Goal: Task Accomplishment & Management: Complete application form

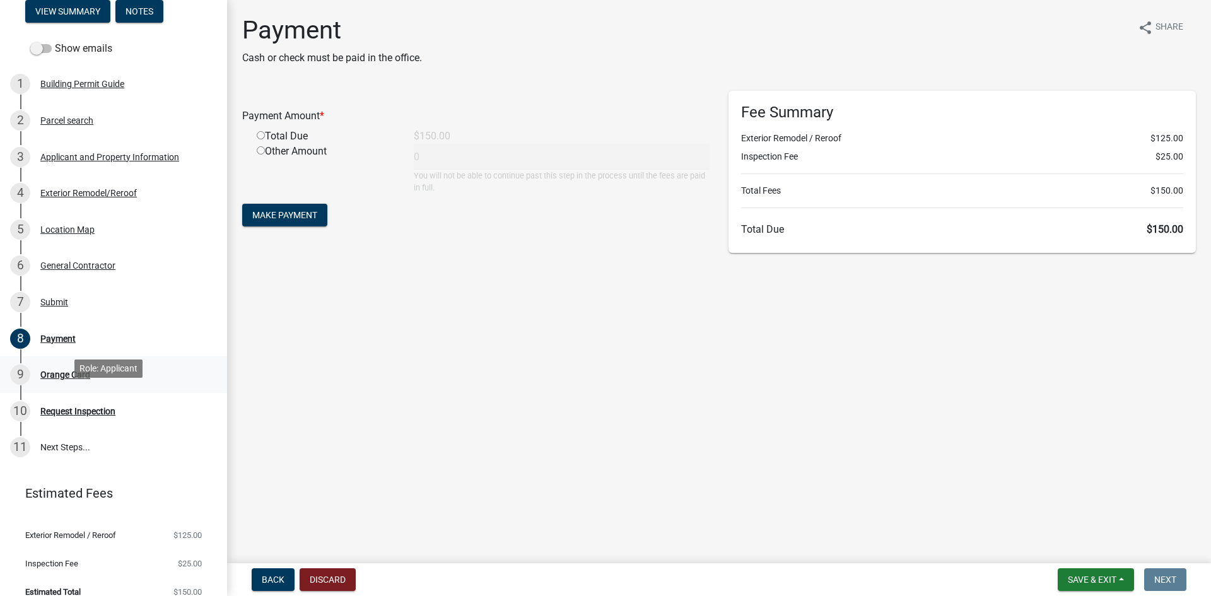
scroll to position [114, 0]
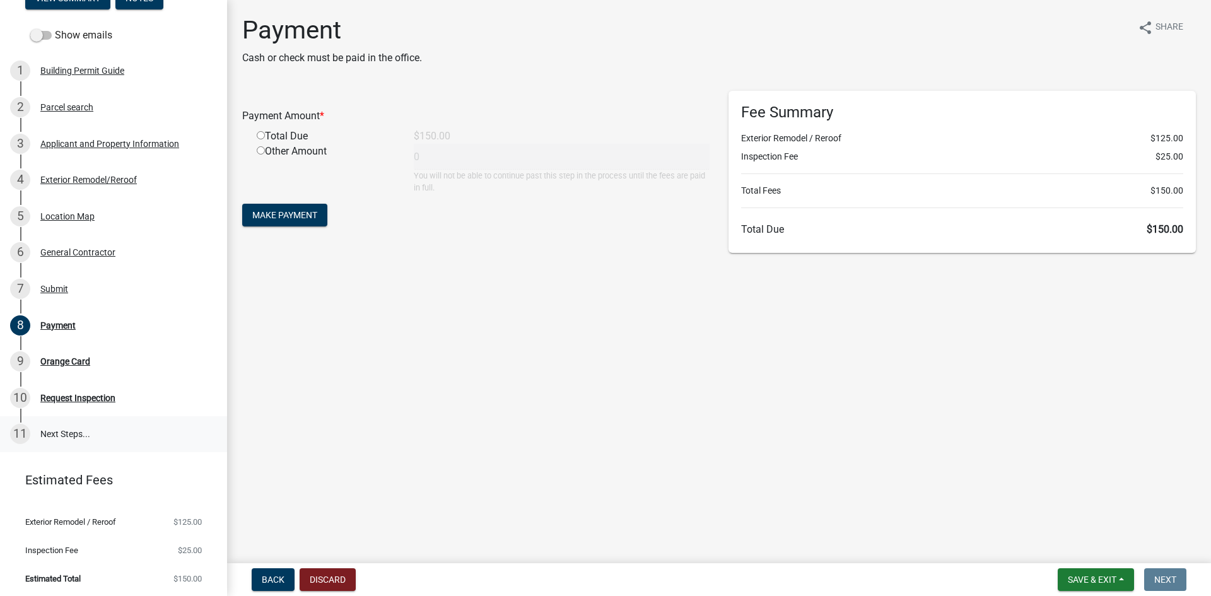
click at [56, 427] on link "11 Next Steps..." at bounding box center [113, 434] width 227 height 37
click at [264, 137] on input "radio" at bounding box center [261, 135] width 8 height 8
radio input "true"
type input "150"
click at [307, 214] on span "Make Payment" at bounding box center [284, 215] width 65 height 10
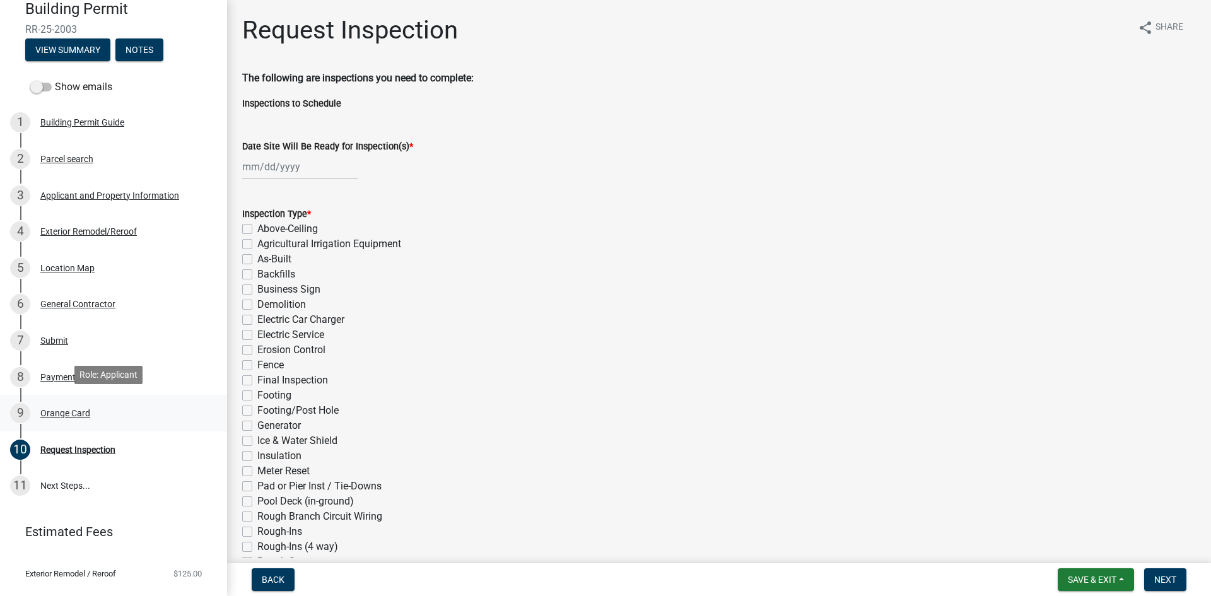
scroll to position [63, 0]
click at [312, 174] on div at bounding box center [299, 167] width 115 height 26
select select "10"
select select "2025"
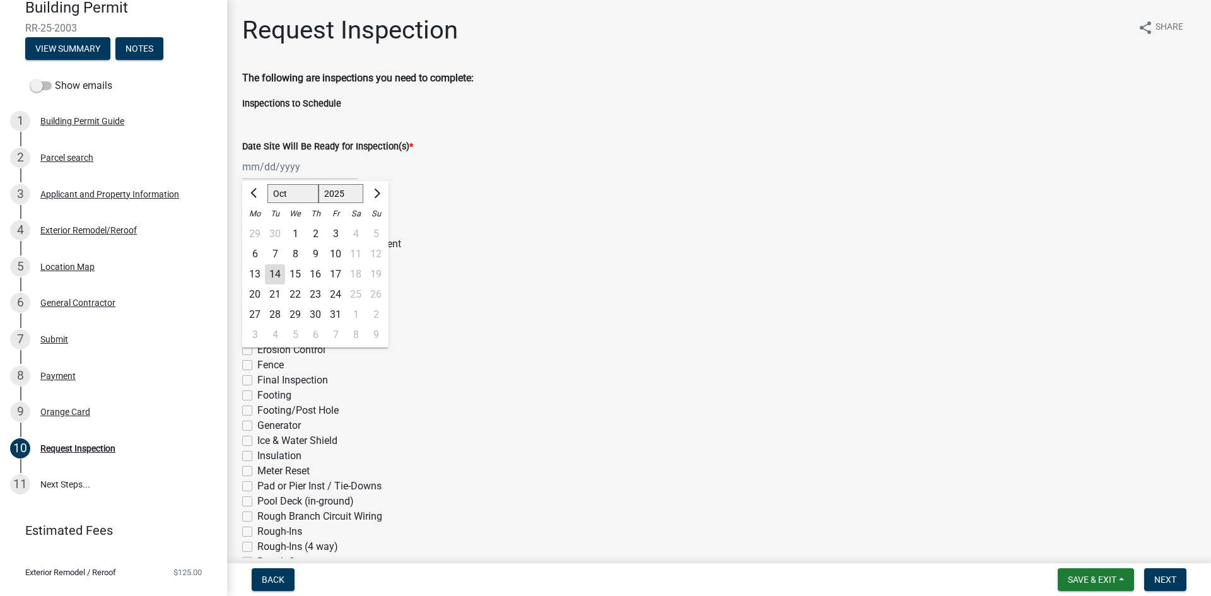
click at [276, 297] on div "21" at bounding box center [275, 295] width 20 height 20
type input "10/21/2025"
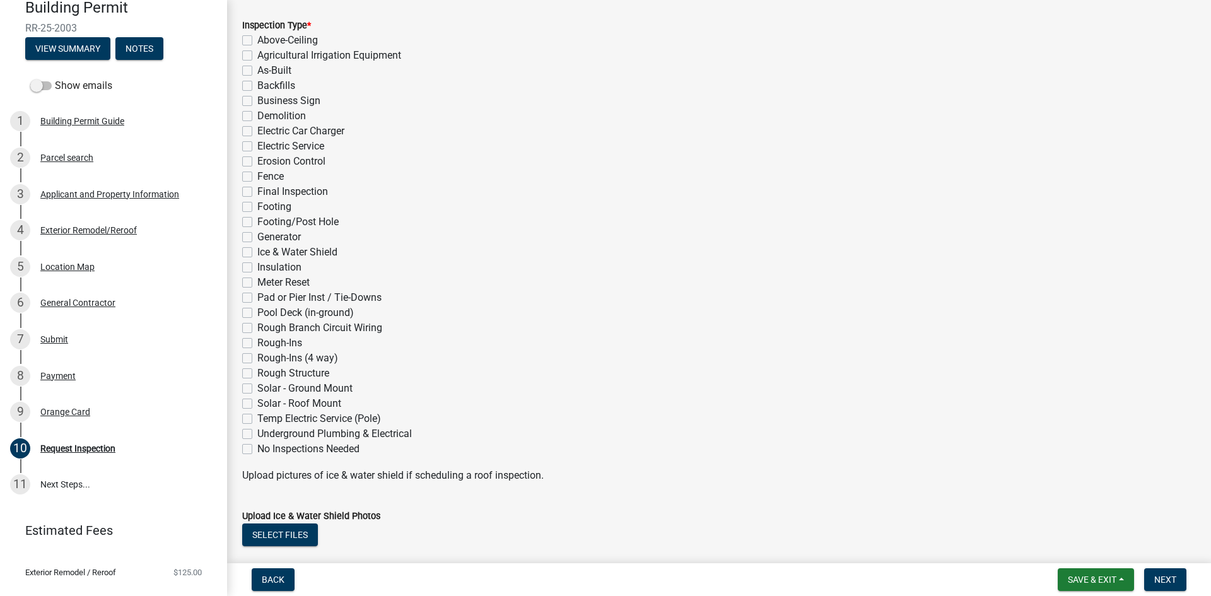
scroll to position [189, 0]
click at [257, 248] on label "Ice & Water Shield" at bounding box center [297, 251] width 80 height 15
click at [257, 248] on input "Ice & Water Shield" at bounding box center [261, 248] width 8 height 8
checkbox input "true"
checkbox input "false"
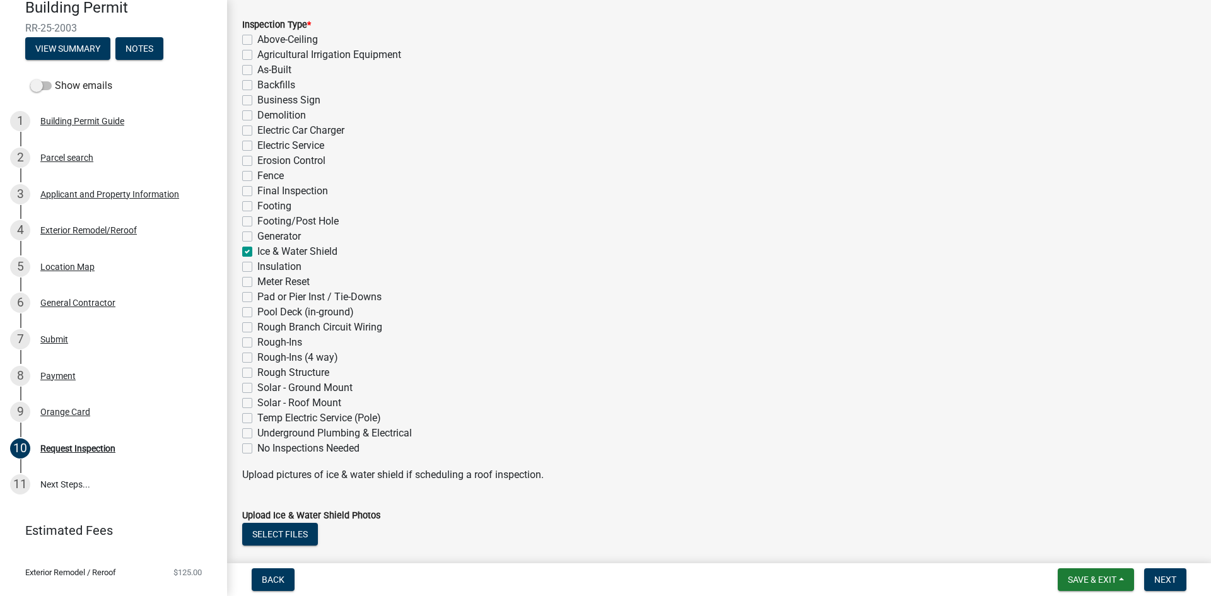
checkbox input "false"
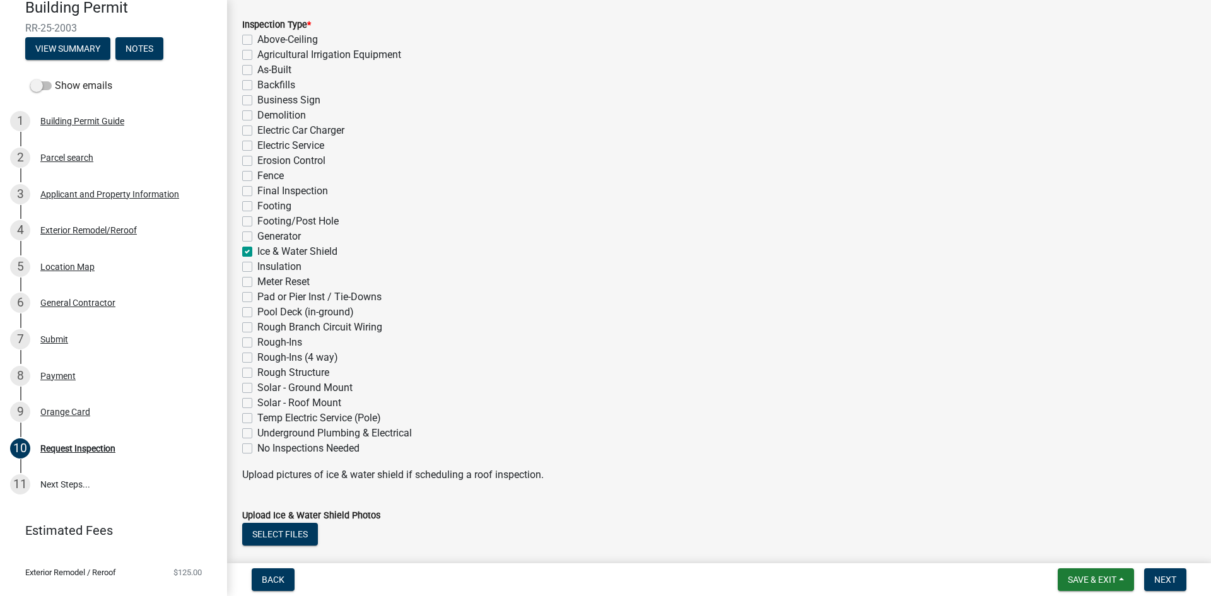
checkbox input "false"
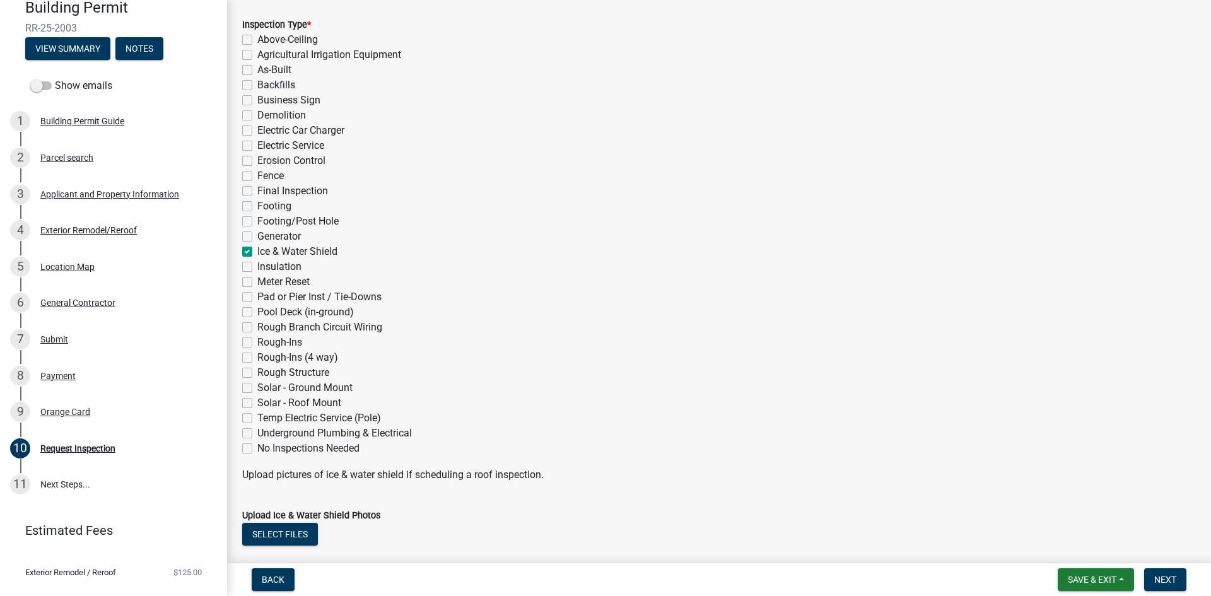
checkbox input "false"
checkbox input "true"
checkbox input "false"
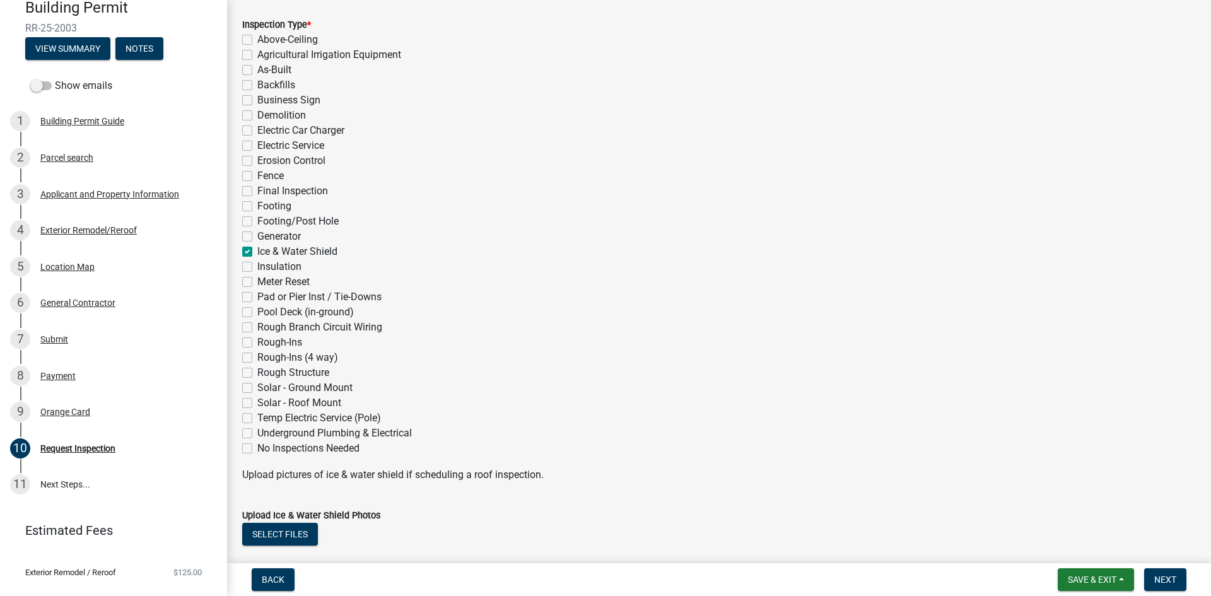
checkbox input "false"
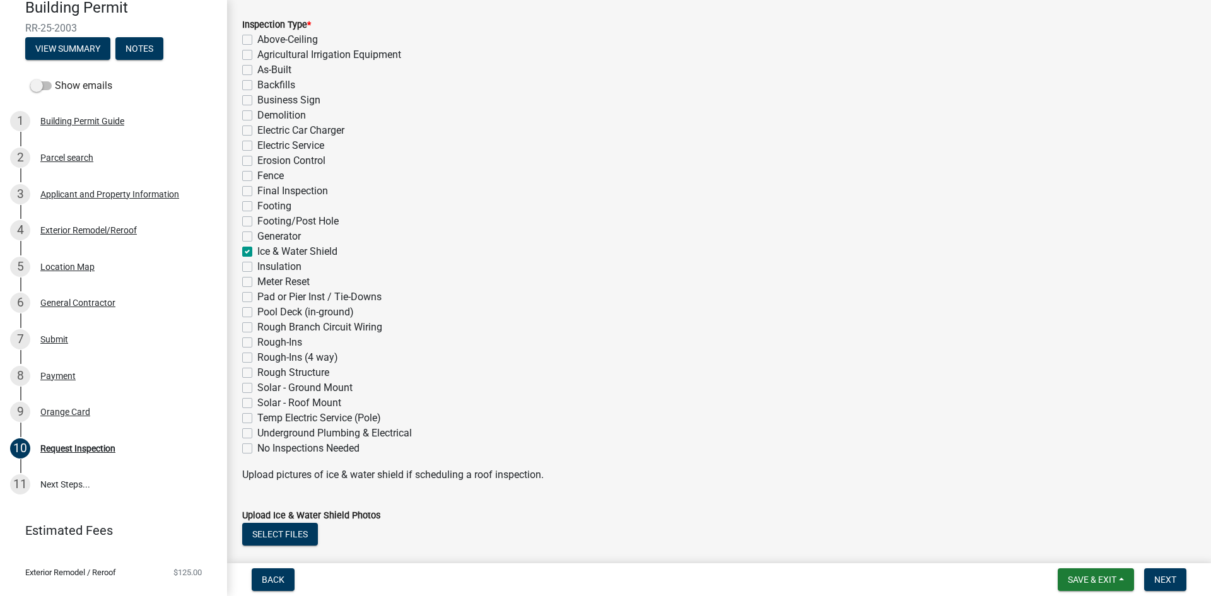
checkbox input "false"
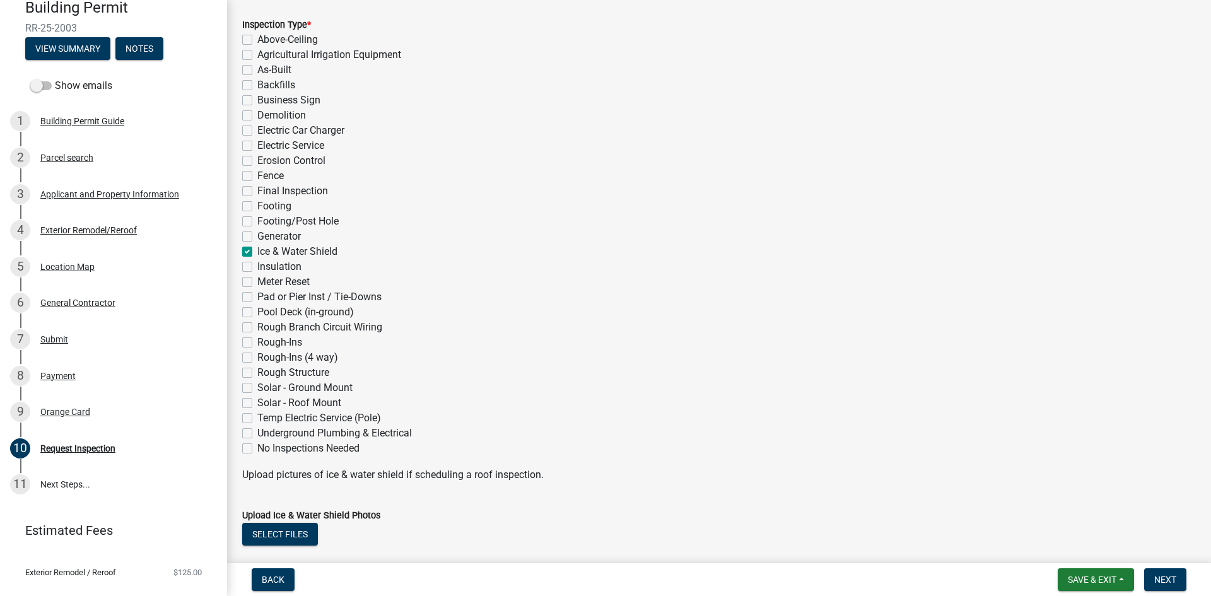
checkbox input "false"
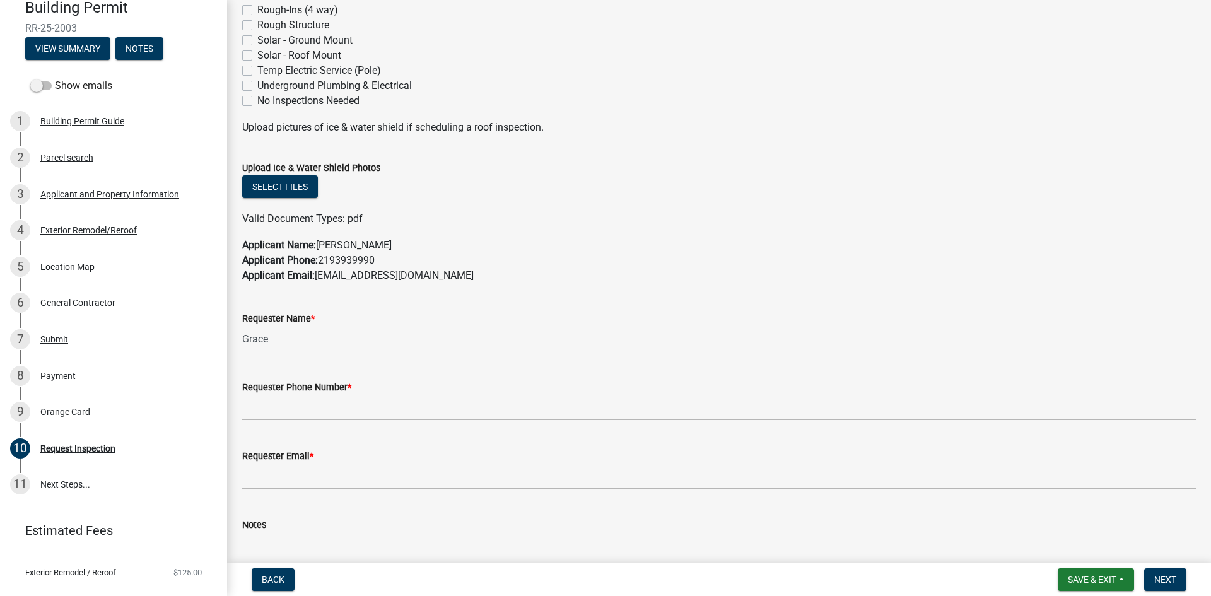
scroll to position [568, 0]
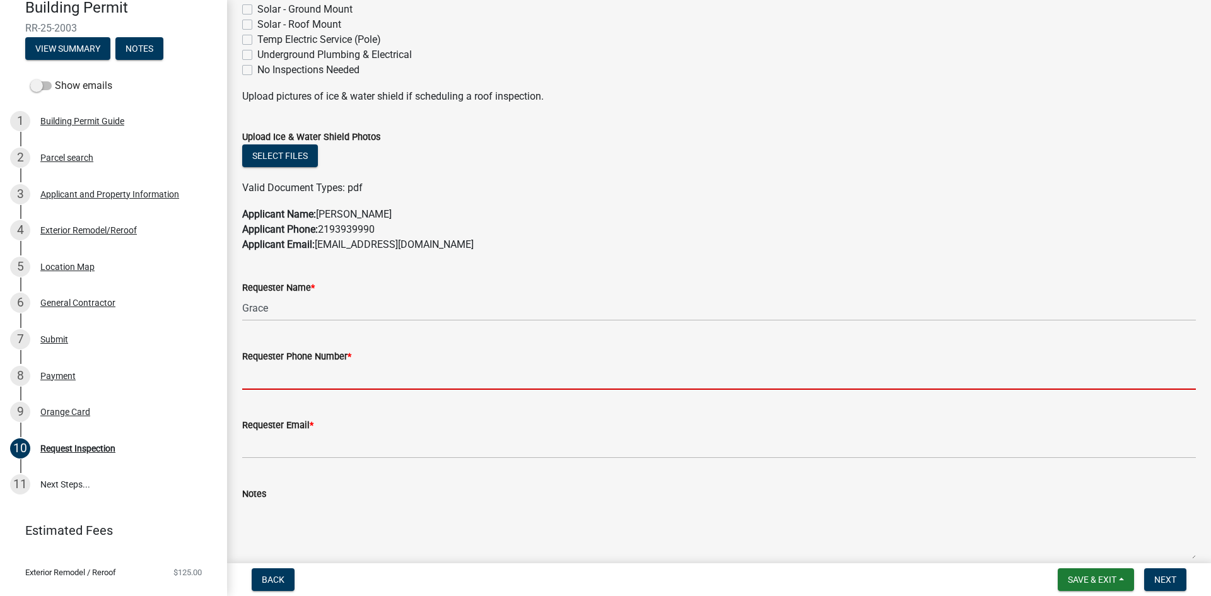
click at [328, 380] on input "Requester Phone Number *" at bounding box center [719, 377] width 954 height 26
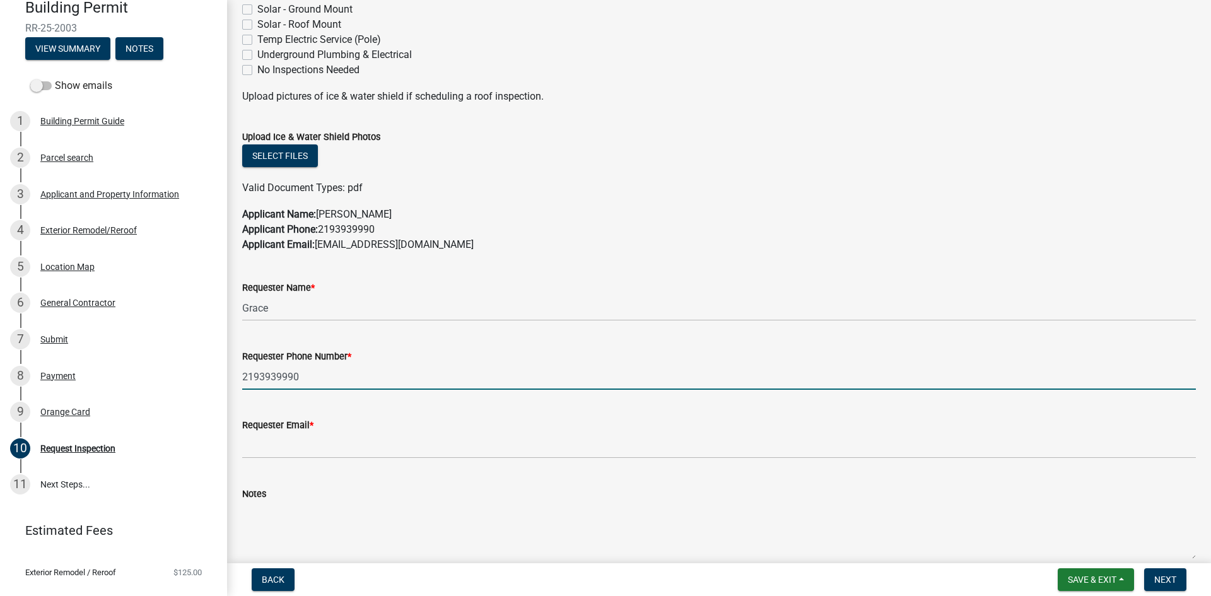
type input "2193939990"
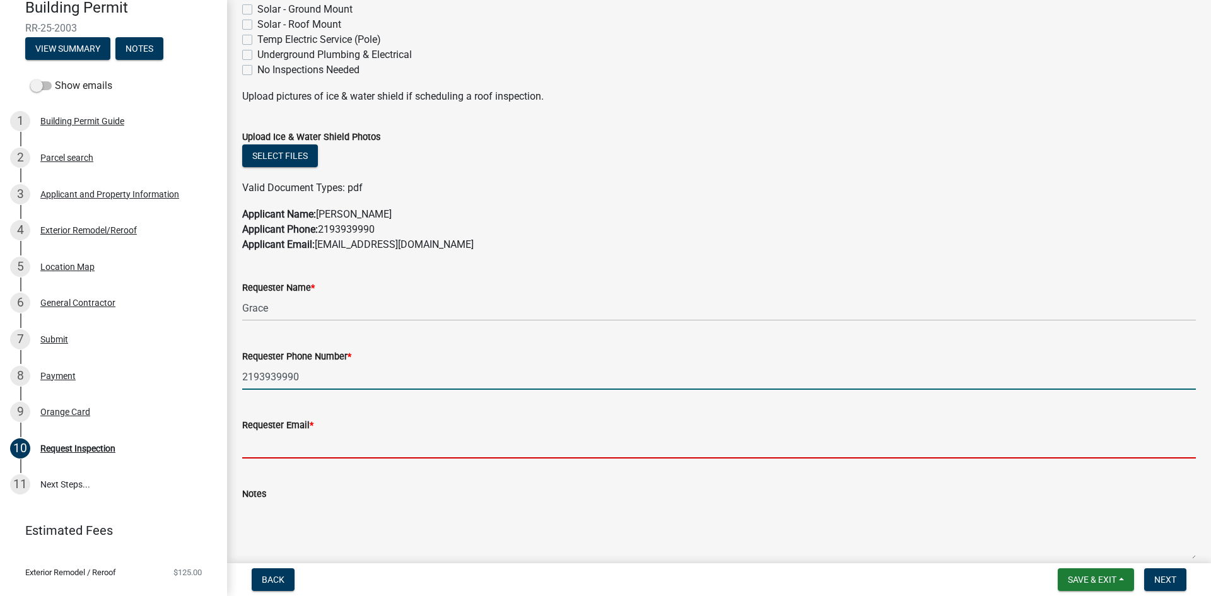
click at [302, 434] on input "Requester Email *" at bounding box center [719, 446] width 954 height 26
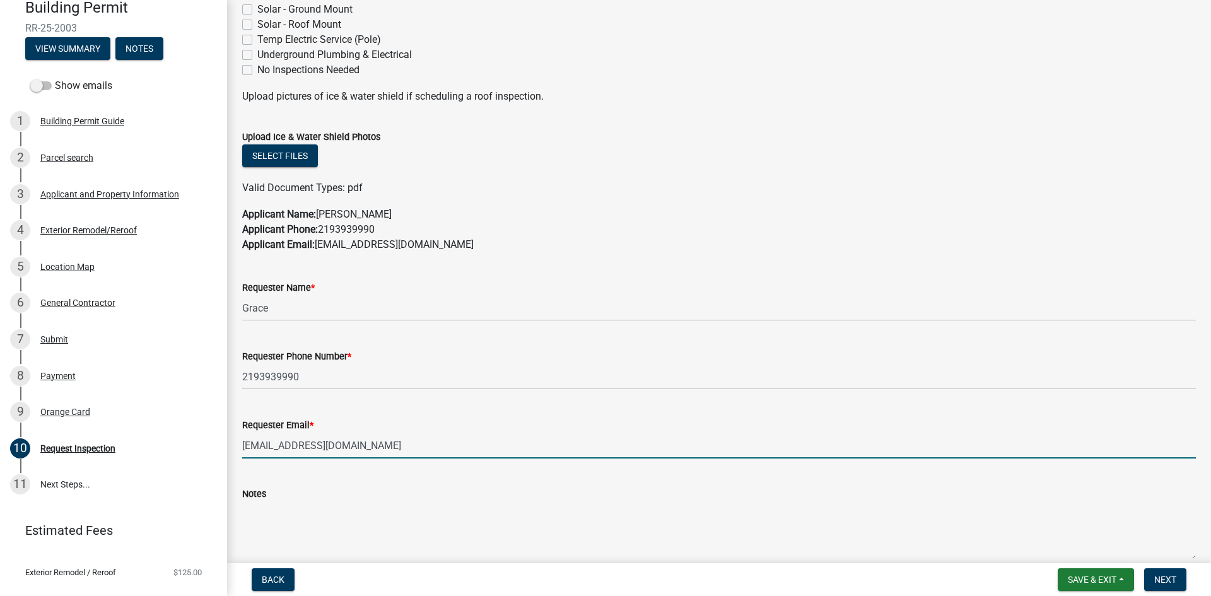
scroll to position [630, 0]
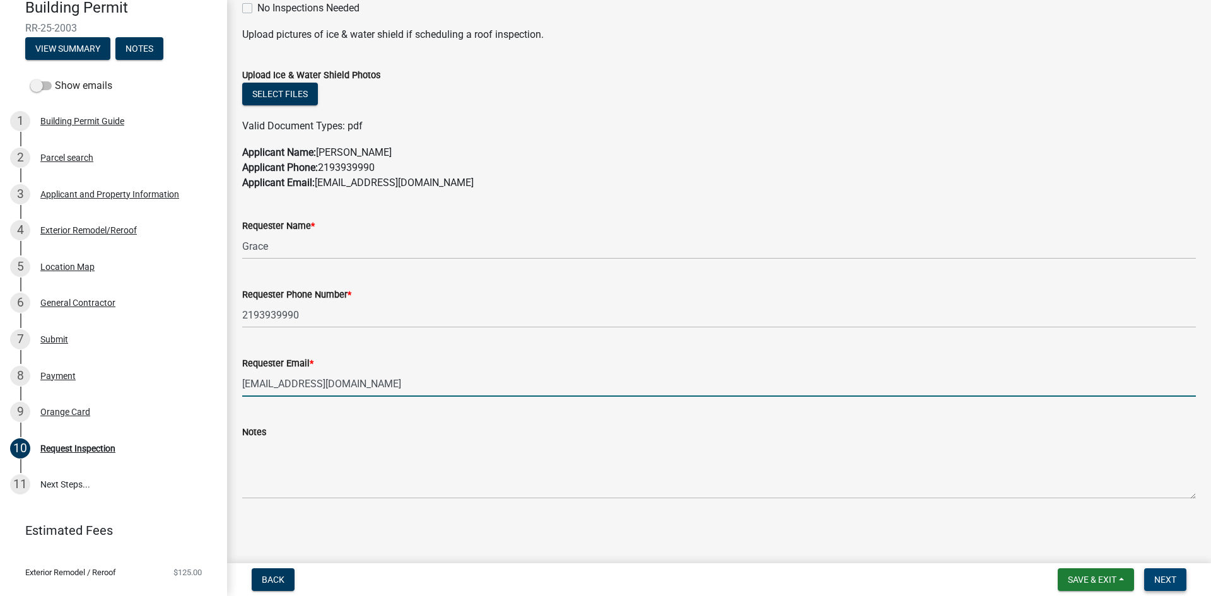
type input "grace.arnettconstruction@gmail.com"
click at [1165, 573] on button "Next" at bounding box center [1165, 579] width 42 height 23
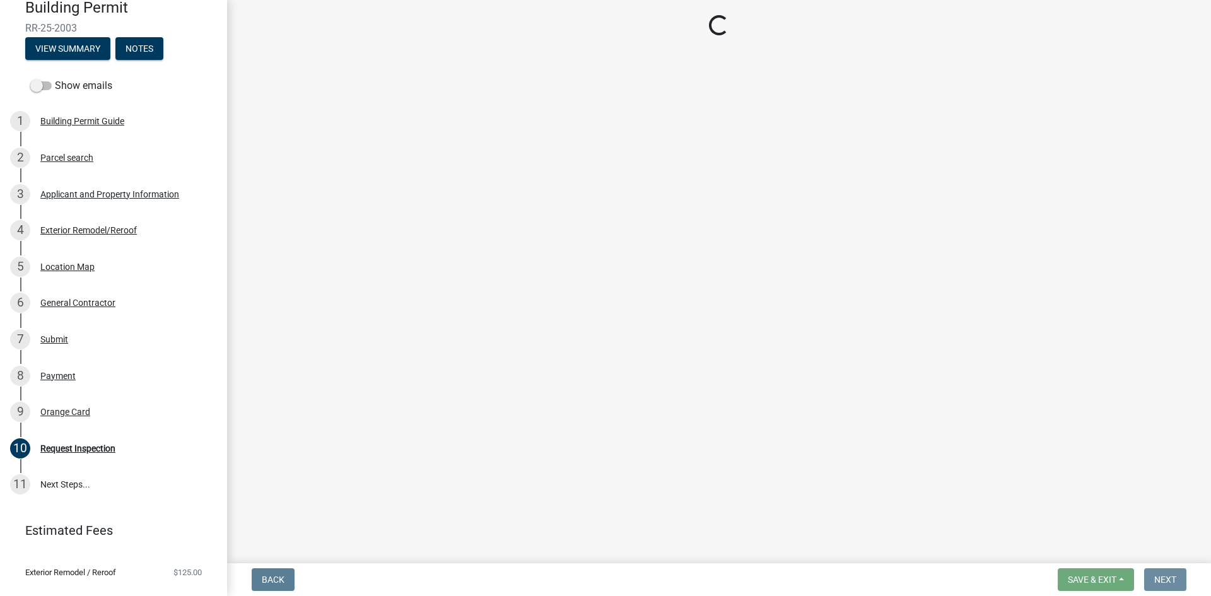
scroll to position [0, 0]
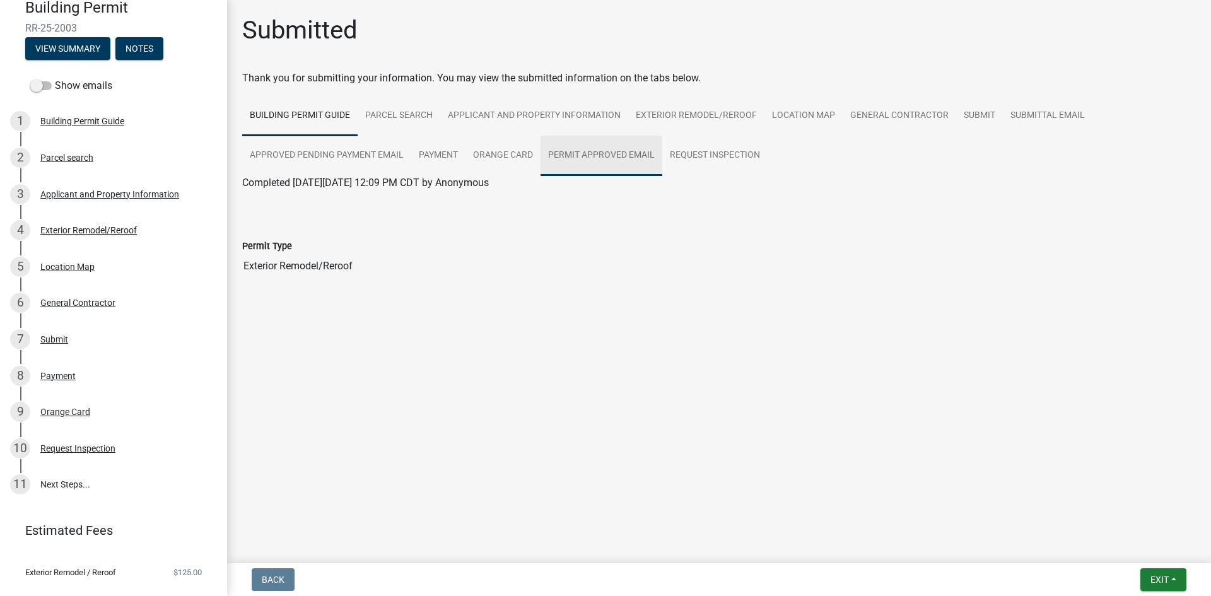
click at [608, 155] on link "Permit Approved Email" at bounding box center [602, 156] width 122 height 40
